Goal: Ask a question: Seek information or help from site administrators or community

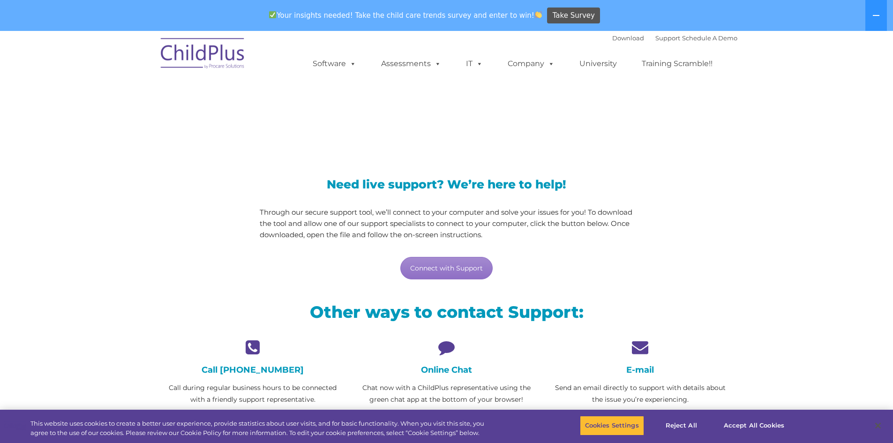
click at [448, 350] on icon at bounding box center [446, 347] width 179 height 16
drag, startPoint x: 443, startPoint y: 374, endPoint x: 444, endPoint y: 354, distance: 19.2
click at [443, 373] on h4 "Online Chat" at bounding box center [446, 370] width 179 height 10
click at [446, 351] on icon at bounding box center [446, 347] width 179 height 16
click at [458, 264] on link "Connect with Support" at bounding box center [446, 268] width 92 height 22
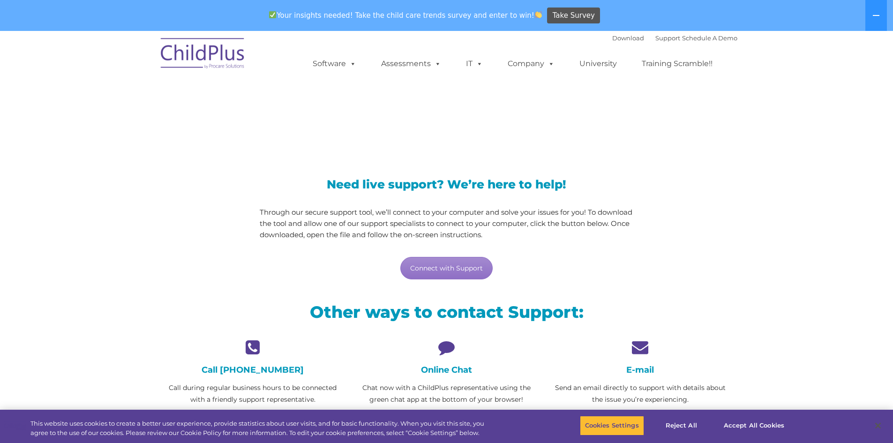
click at [545, 149] on div "LiveSupport with SplashTop" at bounding box center [446, 107] width 893 height 87
click at [460, 371] on h4 "Online Chat" at bounding box center [446, 370] width 179 height 10
click at [874, 425] on button "Close" at bounding box center [877, 425] width 21 height 21
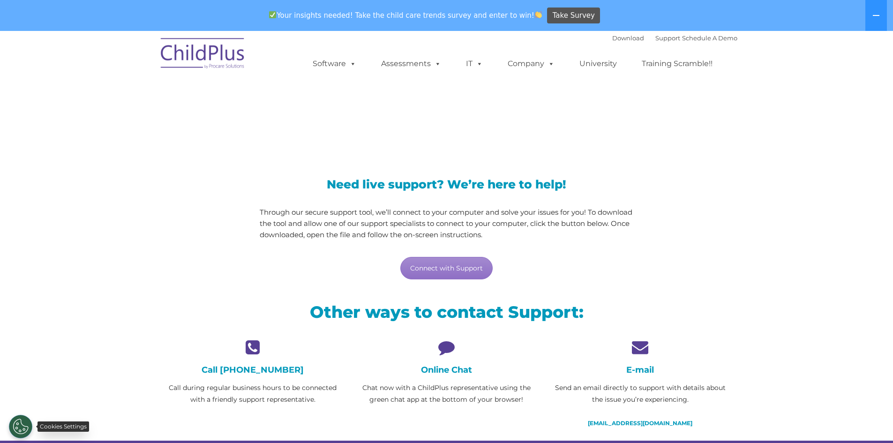
click at [16, 422] on button "Cookies Settings" at bounding box center [20, 426] width 23 height 23
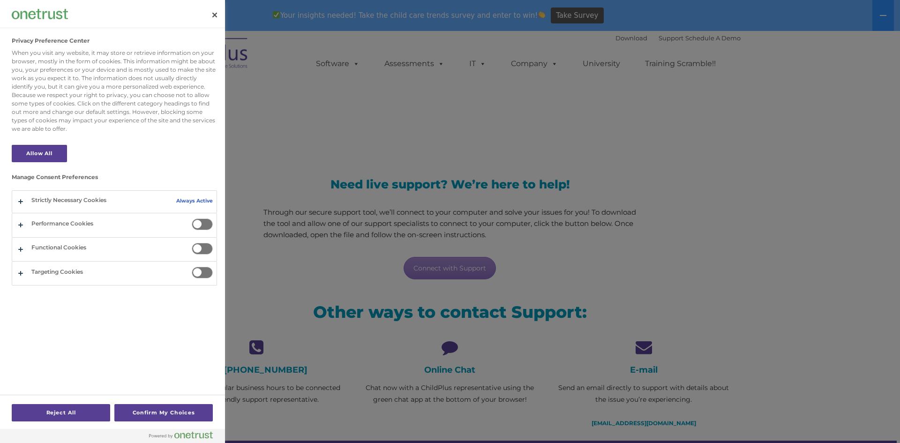
click at [250, 313] on div at bounding box center [450, 221] width 900 height 443
click at [215, 15] on button "Close" at bounding box center [214, 15] width 21 height 21
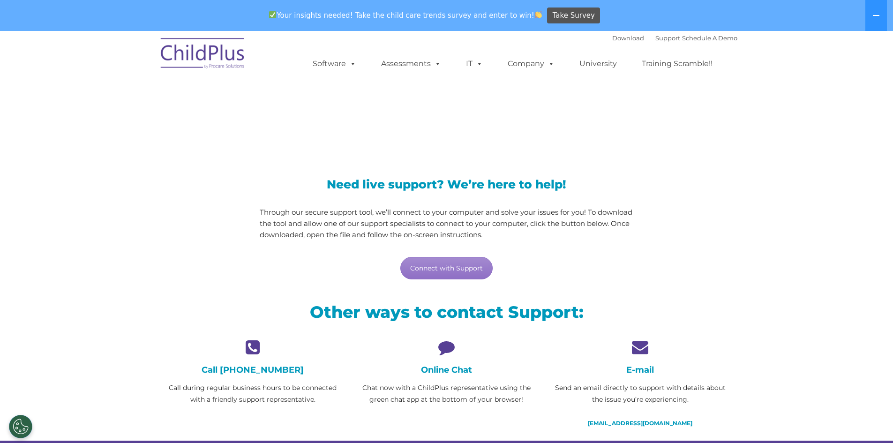
click at [447, 371] on h4 "Online Chat" at bounding box center [446, 370] width 179 height 10
click at [422, 375] on div "Online Chat Chat now with a ChildPlus representative using the green chat app a…" at bounding box center [446, 372] width 179 height 67
click at [450, 348] on icon at bounding box center [446, 347] width 179 height 16
click at [451, 349] on icon at bounding box center [446, 347] width 179 height 16
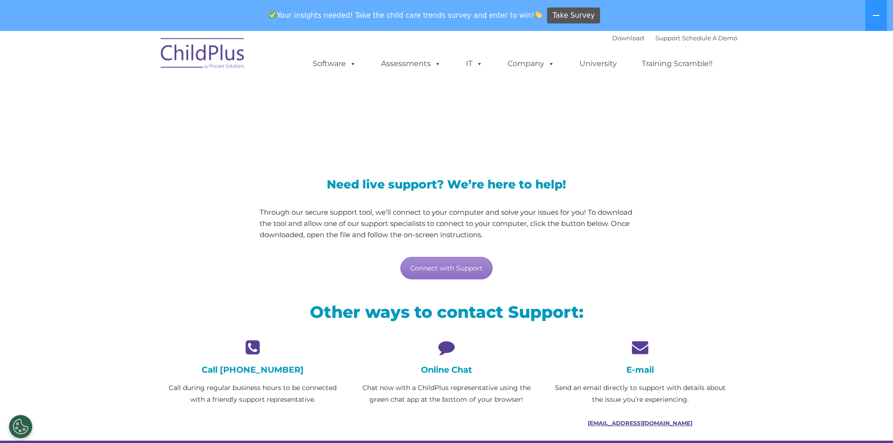
click at [631, 422] on link "support@childplus.com" at bounding box center [640, 422] width 105 height 7
click at [655, 36] on link "Support" at bounding box center [667, 37] width 25 height 7
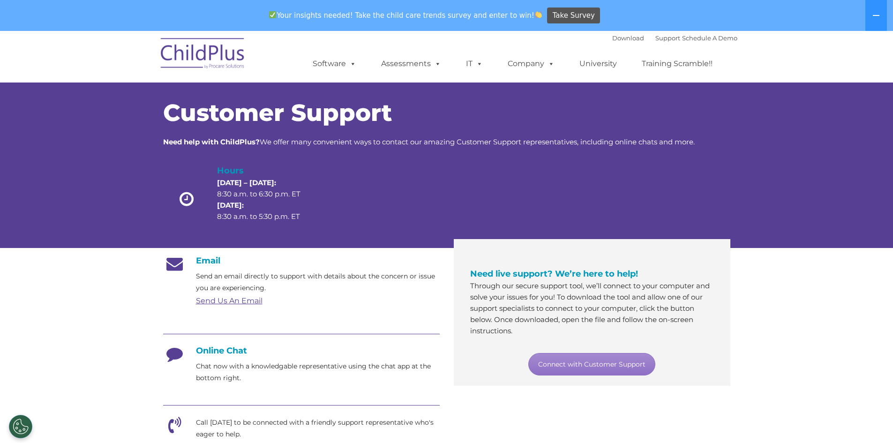
click at [222, 354] on h4 "Online Chat" at bounding box center [301, 350] width 277 height 10
click at [611, 366] on link "Connect with Customer Support" at bounding box center [591, 364] width 127 height 22
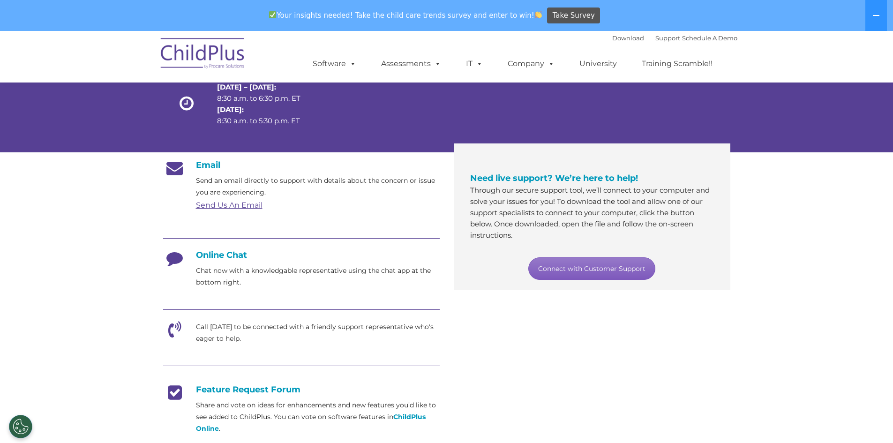
scroll to position [95, 0]
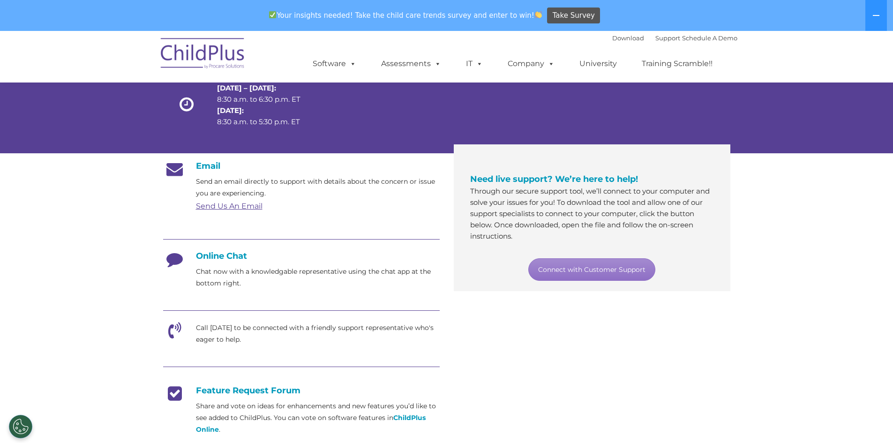
click at [179, 263] on icon at bounding box center [174, 262] width 23 height 23
click at [175, 260] on icon at bounding box center [174, 262] width 23 height 23
click at [212, 256] on h4 "Online Chat" at bounding box center [301, 256] width 277 height 10
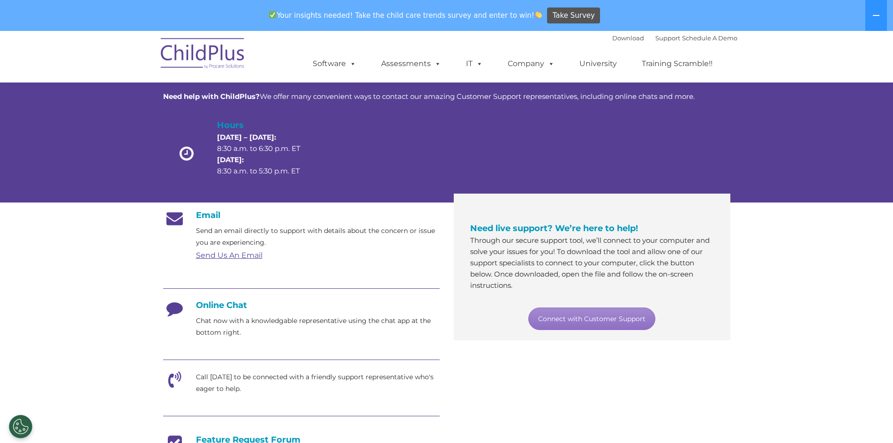
scroll to position [47, 0]
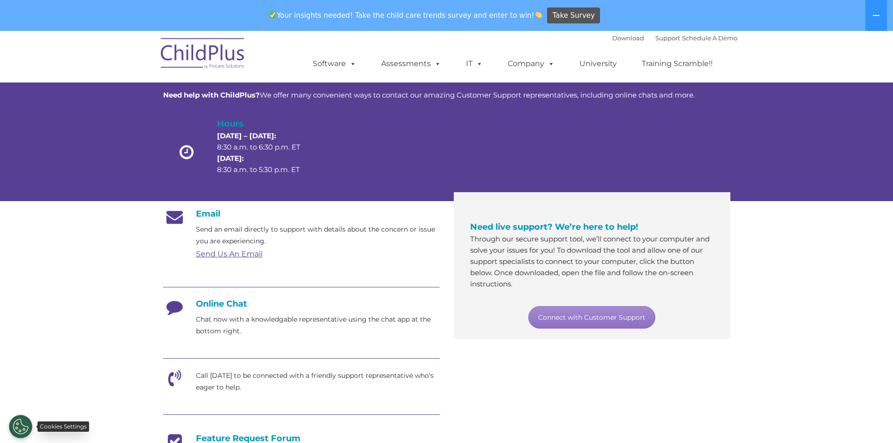
click at [22, 426] on button "Cookies Settings" at bounding box center [20, 426] width 23 height 23
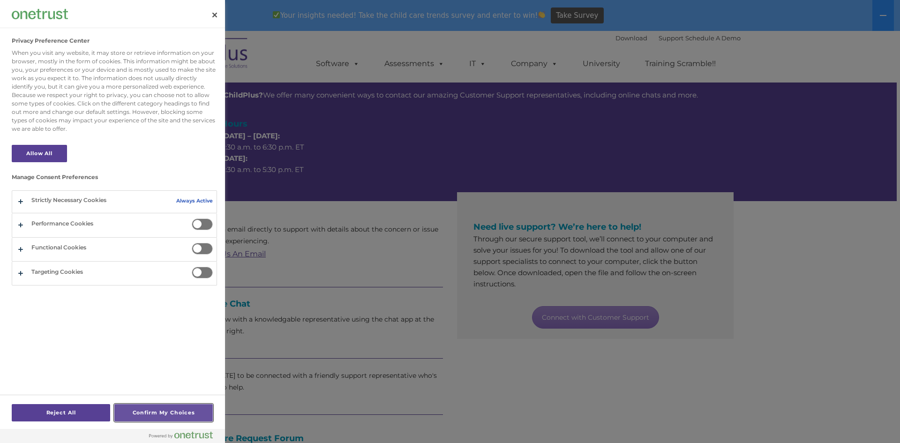
click at [187, 417] on button "Confirm My Choices" at bounding box center [163, 412] width 98 height 17
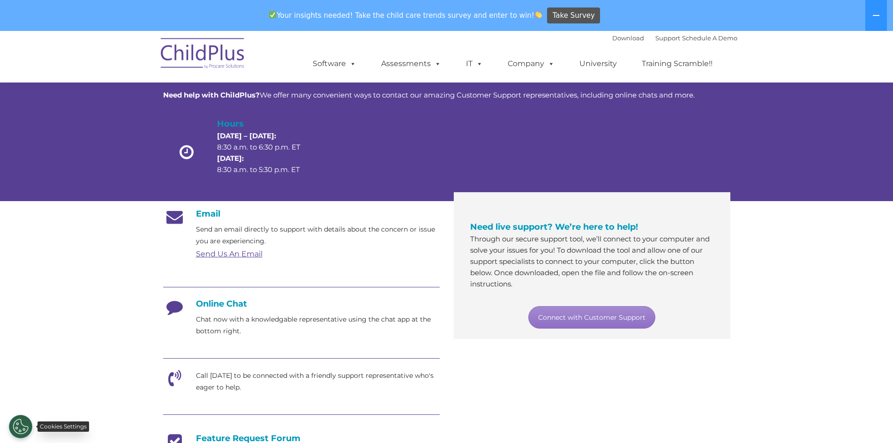
click at [14, 429] on button "Cookies Settings" at bounding box center [20, 426] width 23 height 23
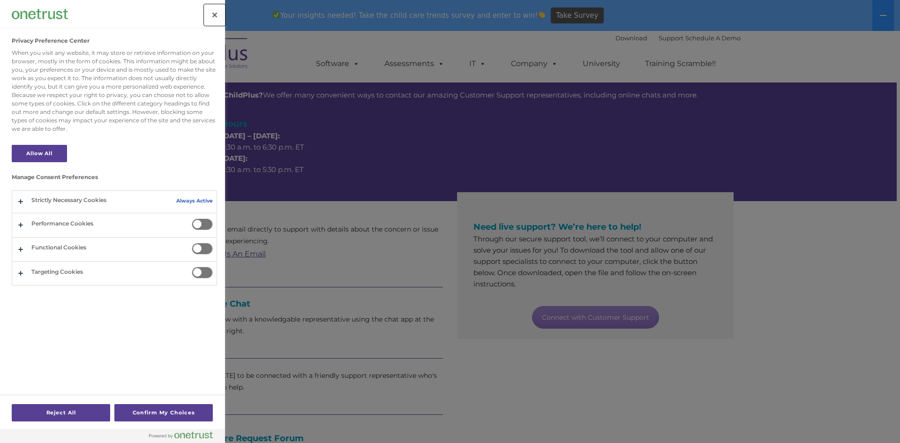
click at [213, 16] on button "Close" at bounding box center [214, 15] width 21 height 21
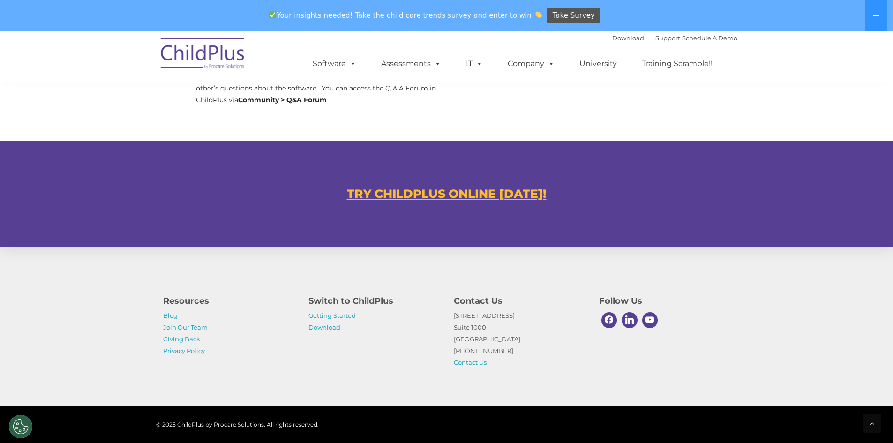
scroll to position [511, 0]
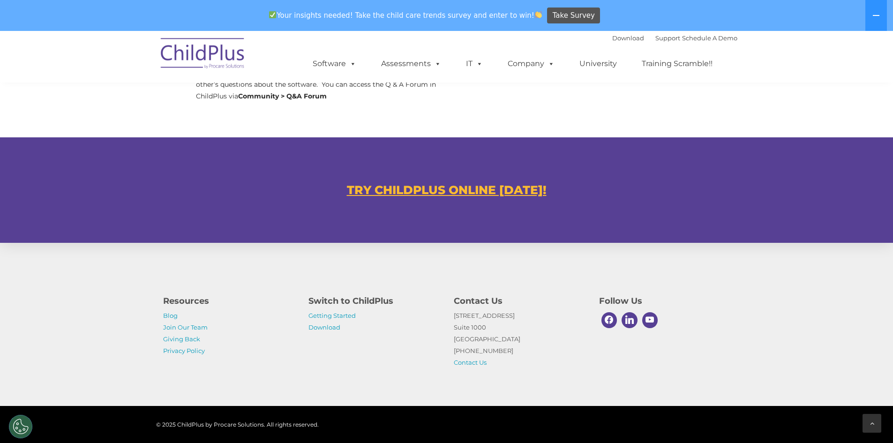
click at [876, 427] on div at bounding box center [871, 423] width 19 height 19
click at [876, 18] on icon at bounding box center [875, 15] width 7 height 7
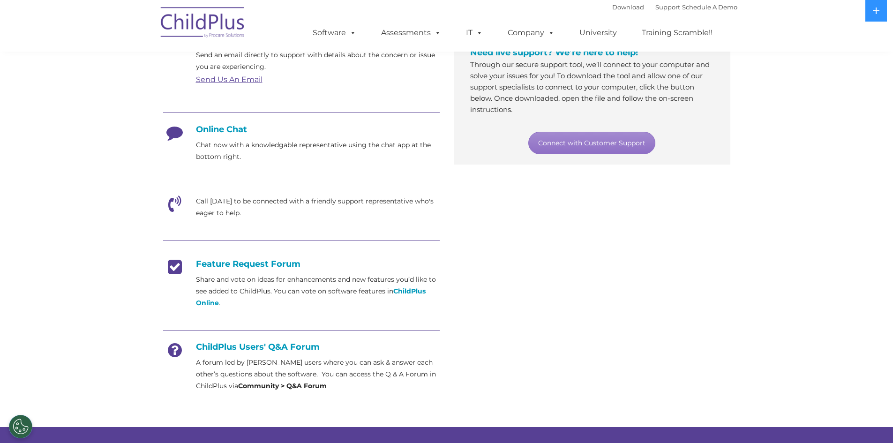
scroll to position [191, 0]
